Goal: Task Accomplishment & Management: Use online tool/utility

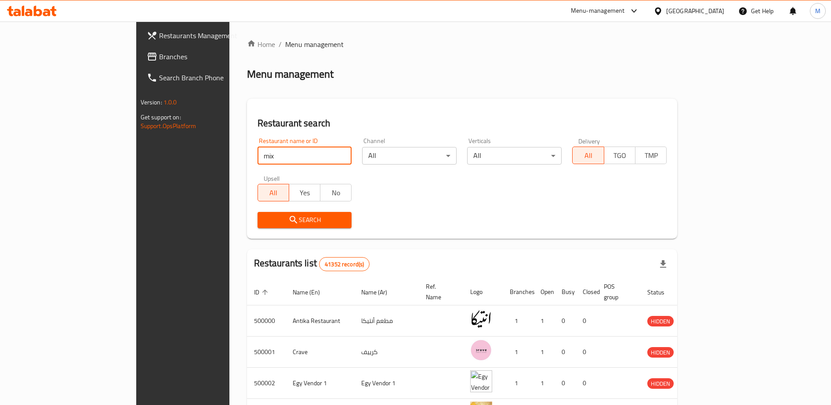
click at [257, 155] on input "mix" at bounding box center [304, 156] width 94 height 18
type input "suez pastry"
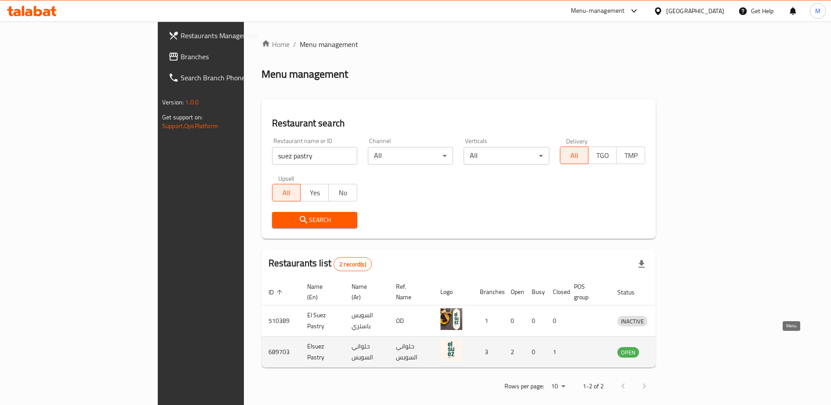
click at [673, 351] on icon "enhanced table" at bounding box center [671, 353] width 3 height 4
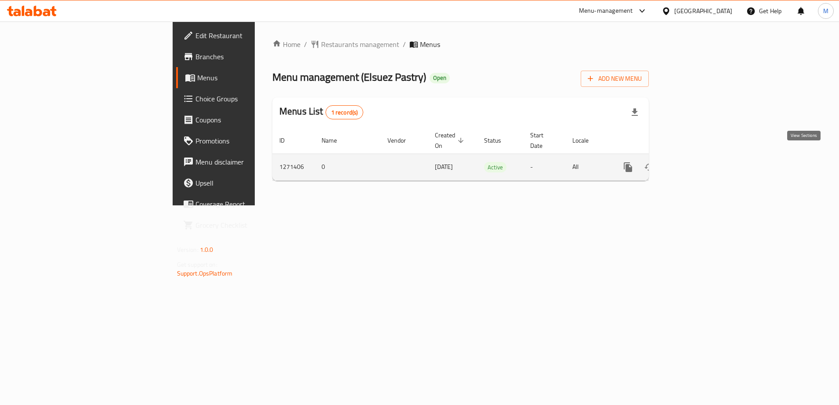
click at [697, 162] on icon "enhanced table" at bounding box center [691, 167] width 11 height 11
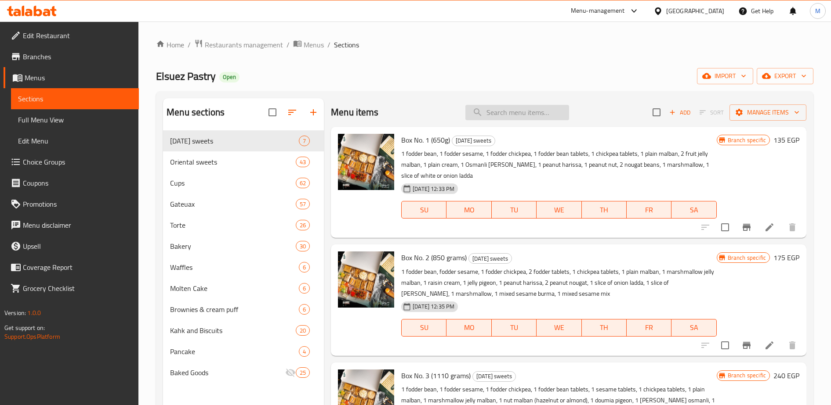
click at [519, 113] on input "search" at bounding box center [517, 112] width 104 height 15
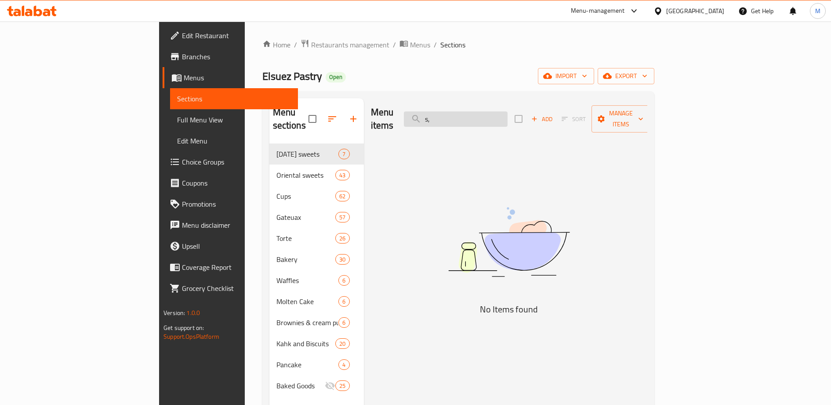
type input "s"
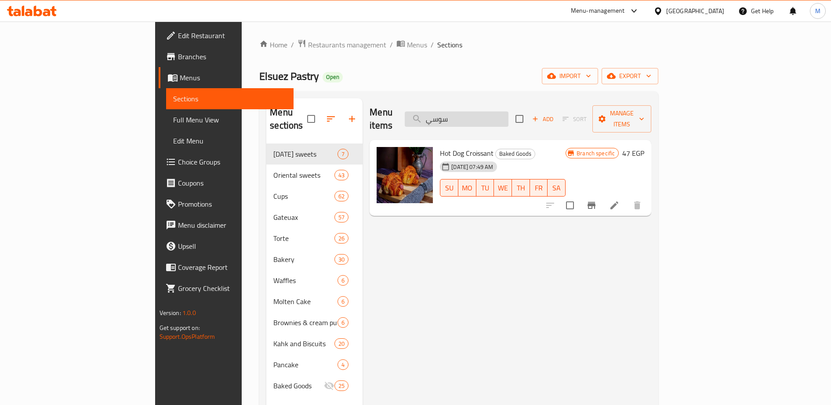
click at [500, 114] on input "سوسي" at bounding box center [457, 119] width 104 height 15
paste input "يسرول كريمه"
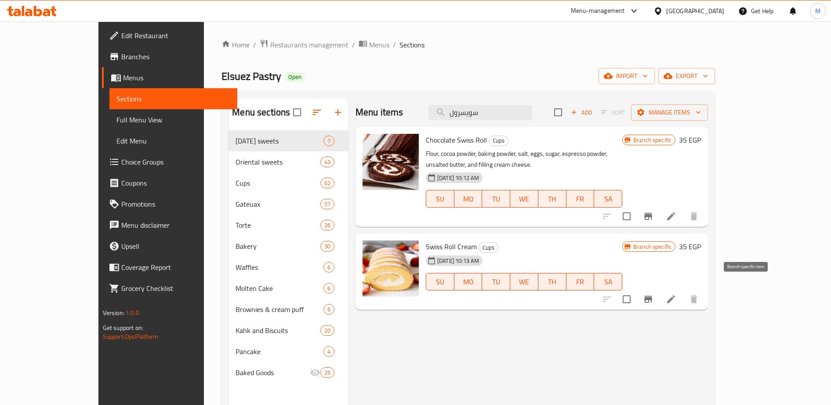
type input "سويسرول"
click at [652, 296] on icon "Branch-specific-item" at bounding box center [648, 299] width 8 height 7
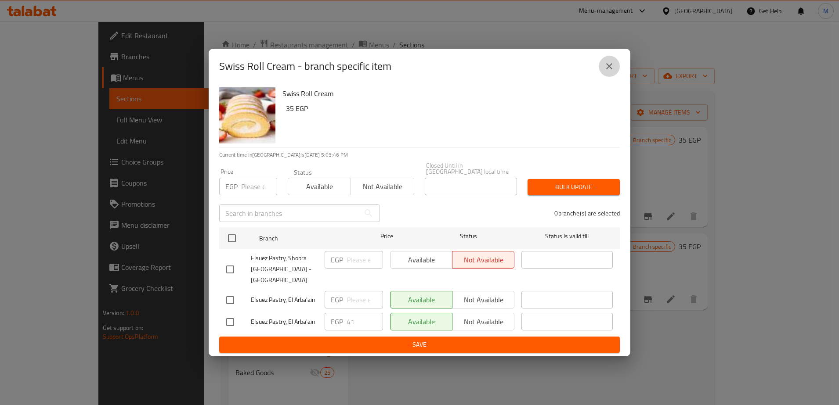
click at [607, 68] on icon "close" at bounding box center [609, 66] width 11 height 11
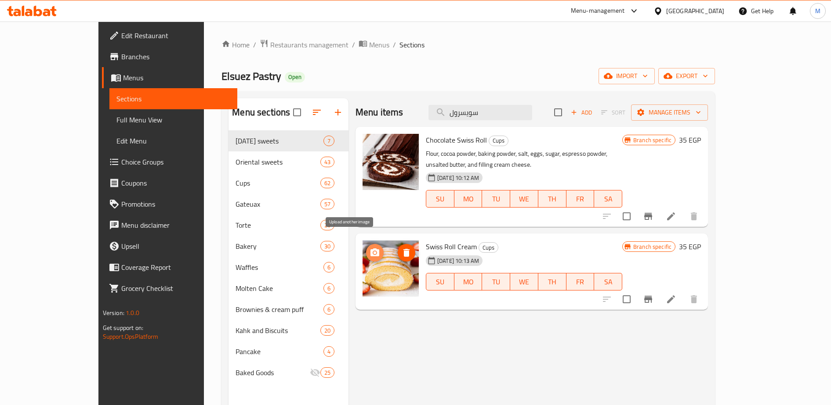
click at [370, 249] on icon "upload picture" at bounding box center [374, 253] width 9 height 8
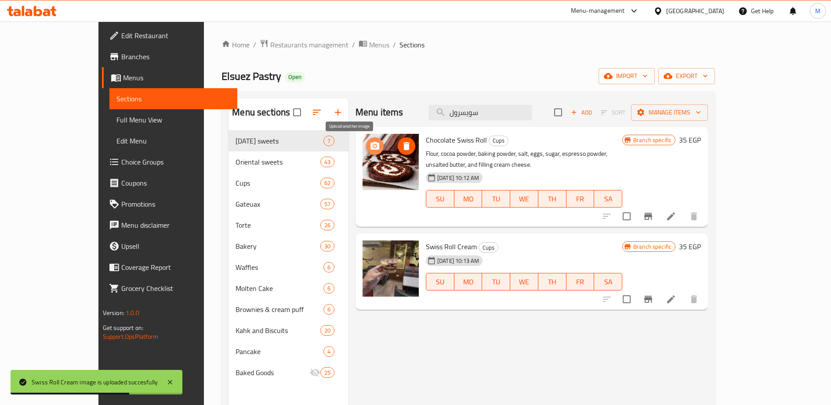
click at [370, 148] on icon "upload picture" at bounding box center [374, 146] width 9 height 8
